Goal: Task Accomplishment & Management: Use online tool/utility

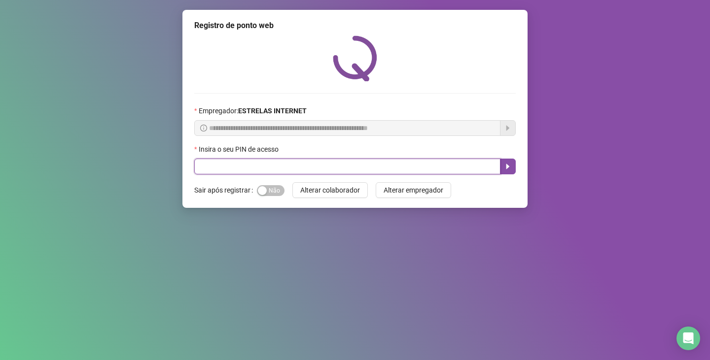
click at [248, 171] on input "text" at bounding box center [347, 167] width 306 height 16
type input "*****"
click at [510, 170] on icon "caret-right" at bounding box center [508, 167] width 8 height 8
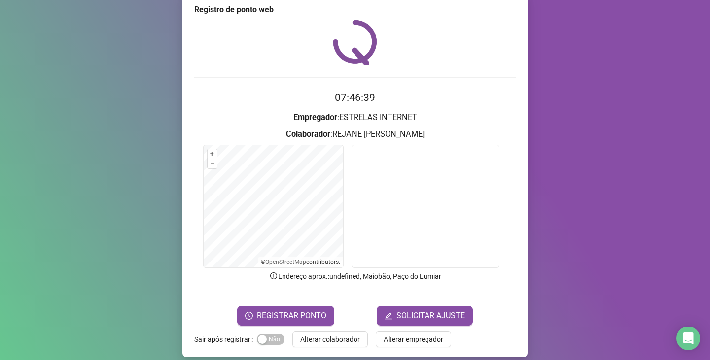
scroll to position [25, 0]
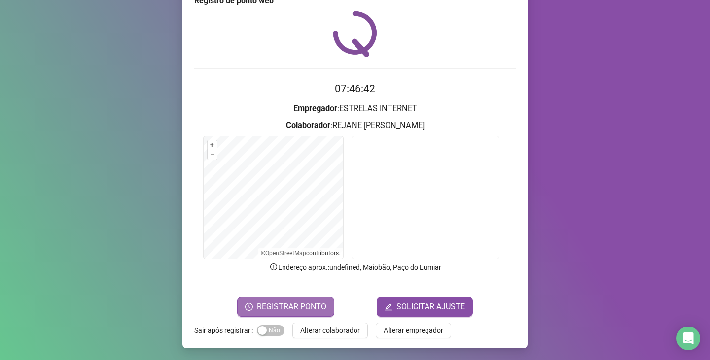
click at [282, 307] on span "REGISTRAR PONTO" at bounding box center [291, 307] width 69 height 12
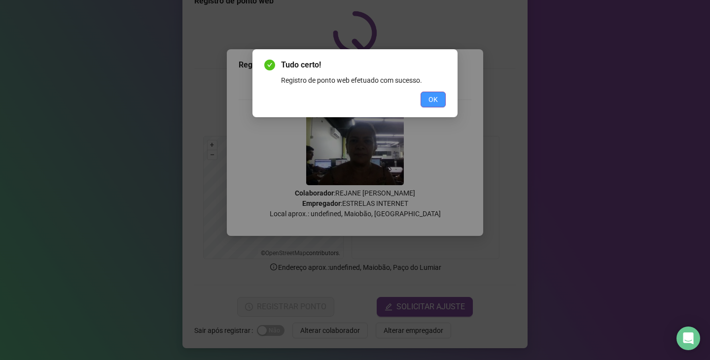
click at [434, 99] on span "OK" at bounding box center [432, 99] width 9 height 11
